Goal: Navigation & Orientation: Find specific page/section

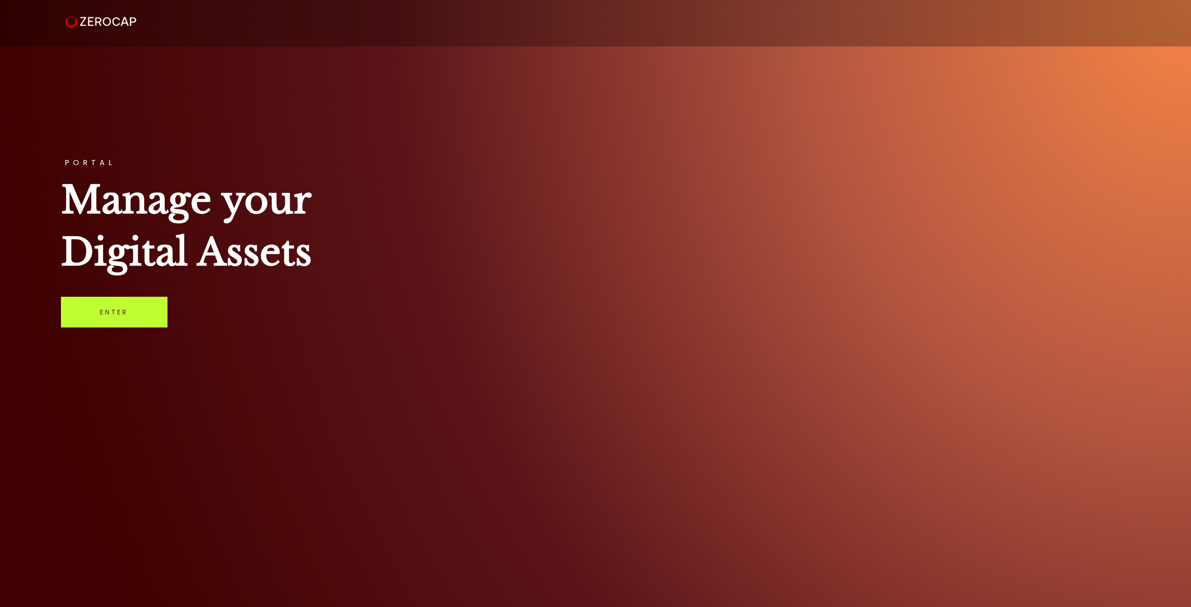
click at [116, 306] on link "Enter" at bounding box center [114, 312] width 107 height 31
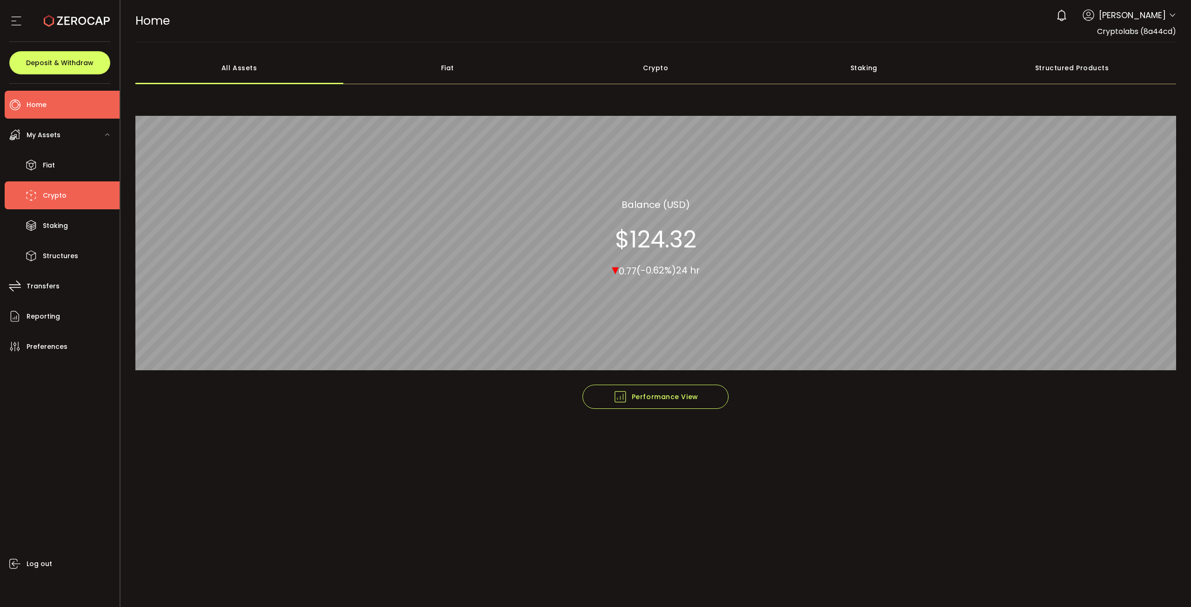
click at [51, 208] on li "Crypto" at bounding box center [62, 195] width 115 height 28
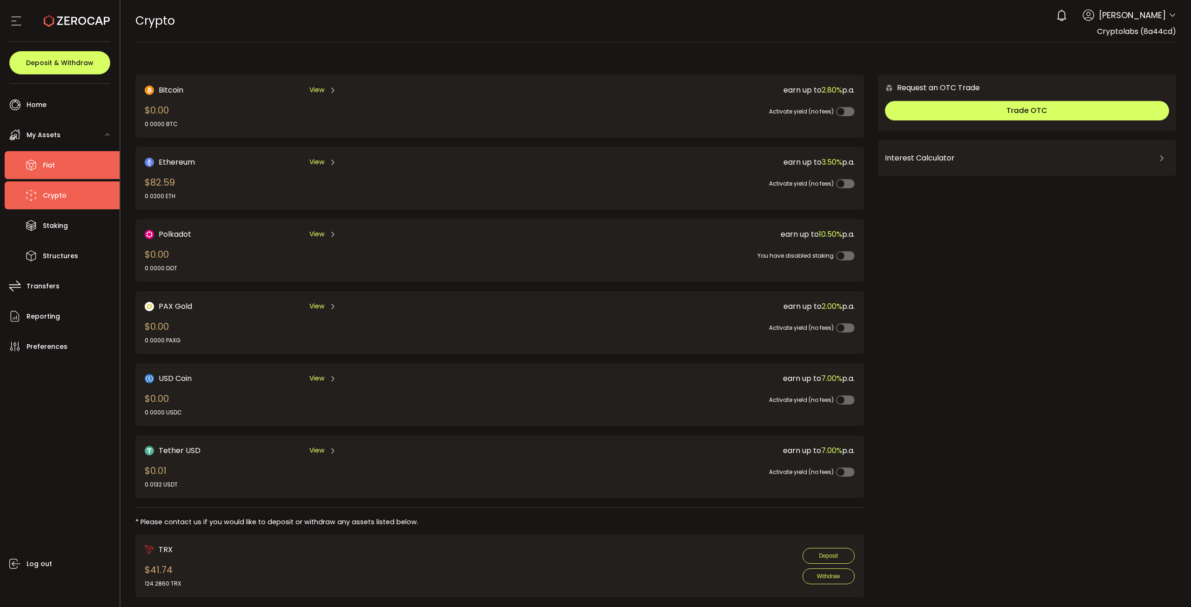
click at [60, 169] on li "Fiat" at bounding box center [62, 165] width 115 height 28
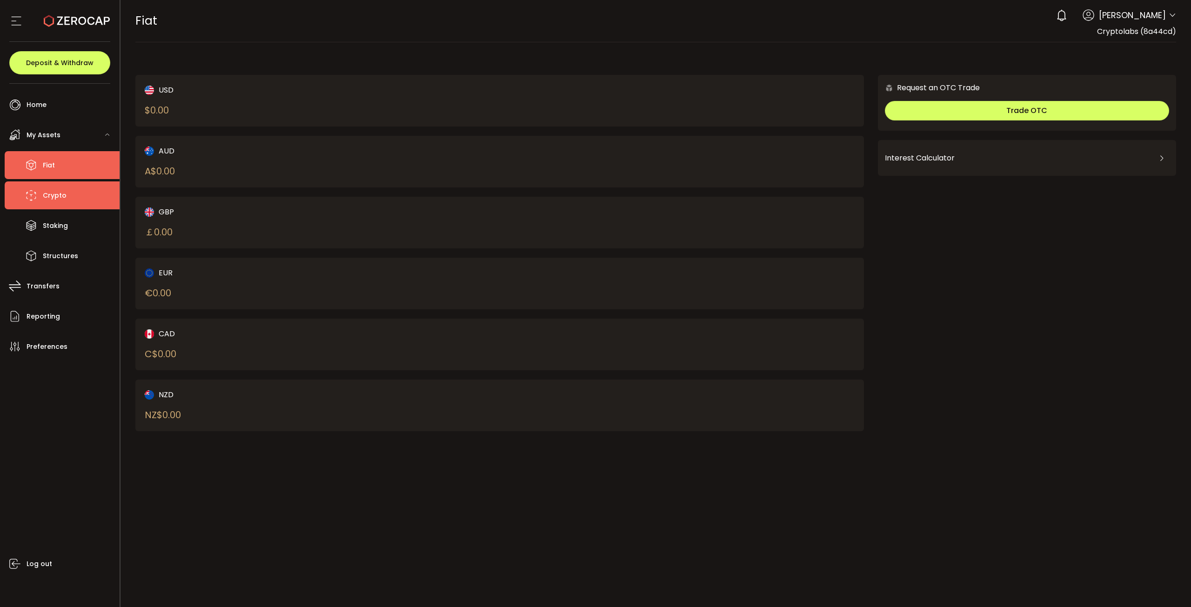
click at [55, 193] on span "Crypto" at bounding box center [55, 195] width 24 height 13
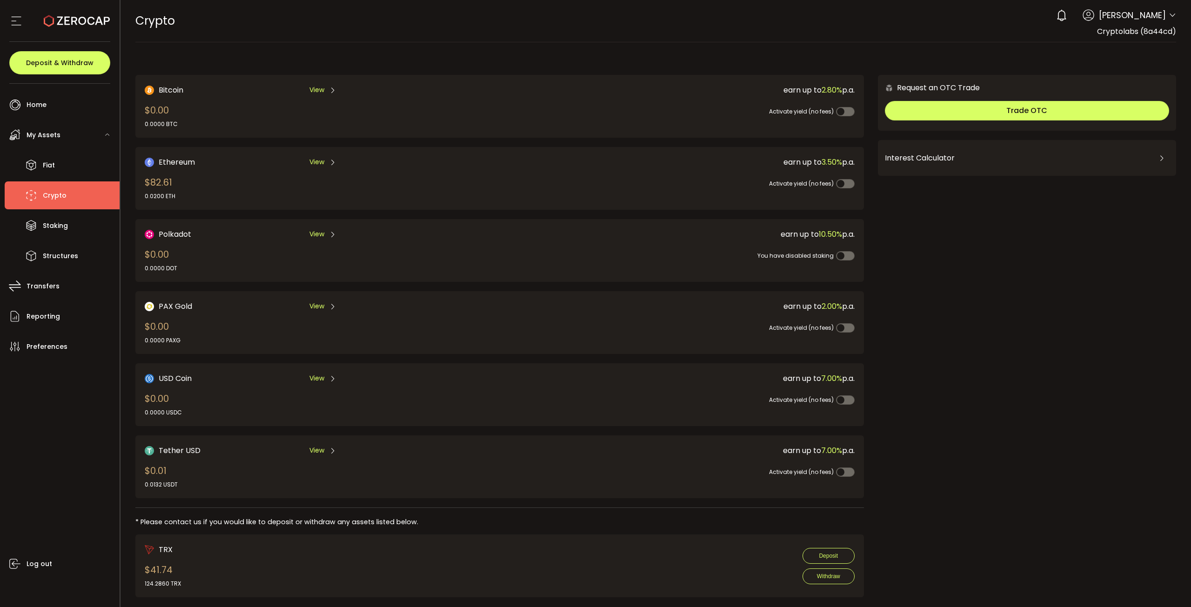
click at [29, 132] on span "My Assets" at bounding box center [44, 134] width 34 height 13
